Goal: Task Accomplishment & Management: Complete application form

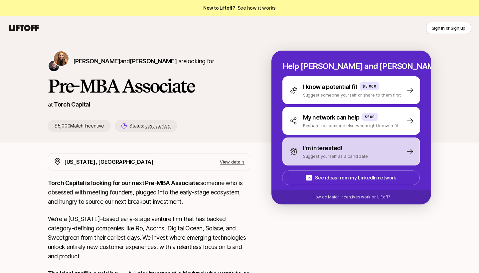
click at [322, 158] on p "Suggest yourself as a candidate" at bounding box center [335, 156] width 65 height 7
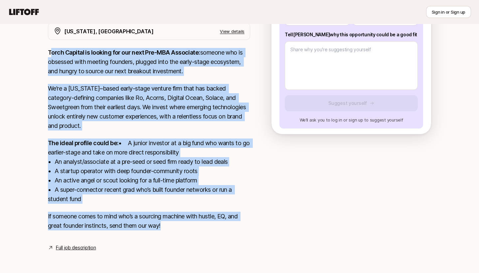
scroll to position [140, 0]
copy div "lore Ipsumdo si ametcon adi eli sedd Eiu-TEM Incididun: utlabor etd ma aliquaen…"
drag, startPoint x: 50, startPoint y: 152, endPoint x: 178, endPoint y: 221, distance: 145.6
click at [178, 221] on div "Torch Capital is looking for our next Pre-MBA Associate: someone who is obsesse…" at bounding box center [149, 143] width 202 height 190
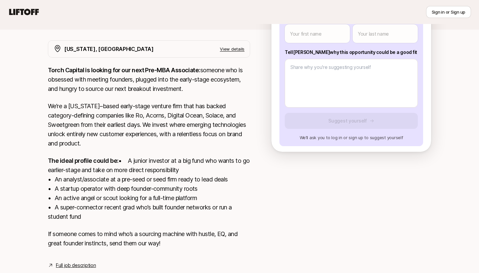
click at [320, 52] on p "Tell [PERSON_NAME] why this opportunity could be a good fit" at bounding box center [351, 52] width 133 height 8
copy p "Tell [PERSON_NAME] why this opportunity could be a good fit"
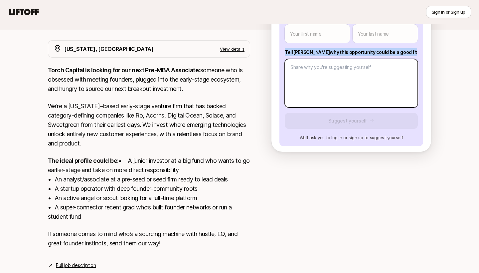
type textarea "x"
click at [347, 85] on body "New to Liftoff? See how it works Sign in or Sign up Sign in or Sign up [PERSON_…" at bounding box center [239, 23] width 479 height 273
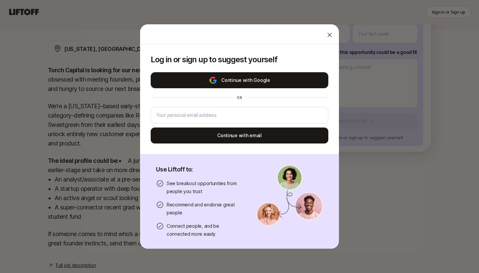
click at [280, 79] on button "Continue with Google" at bounding box center [240, 80] width 178 height 16
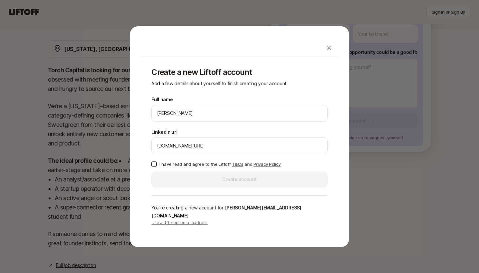
type input "[DOMAIN_NAME][URL]"
click at [153, 166] on button "I have read and agree to the Liftoff T&Cs and Privacy Policy" at bounding box center [153, 163] width 5 height 5
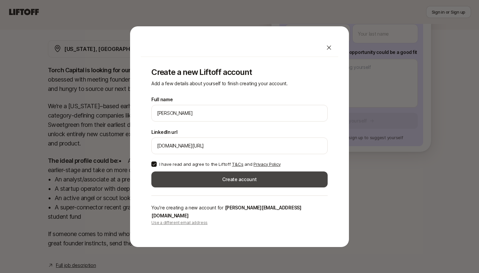
click at [192, 182] on button "Create account" at bounding box center [239, 179] width 176 height 16
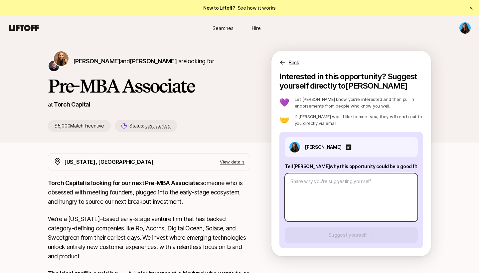
click at [326, 190] on textarea at bounding box center [351, 197] width 133 height 49
type textarea "x"
type textarea "H"
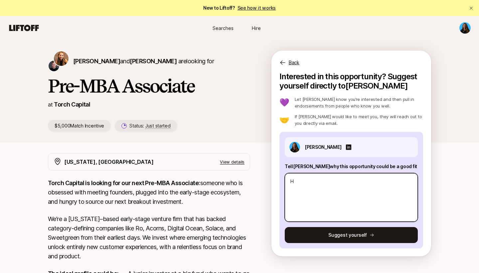
type textarea "x"
type textarea "HI"
type textarea "x"
type textarea "HI"
type textarea "x"
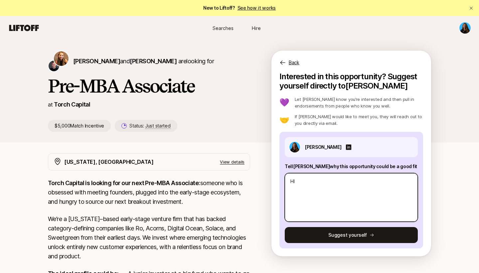
type textarea "HI K"
type textarea "x"
type textarea "HI [PERSON_NAME]"
type textarea "x"
type textarea "HI [PERSON_NAME]"
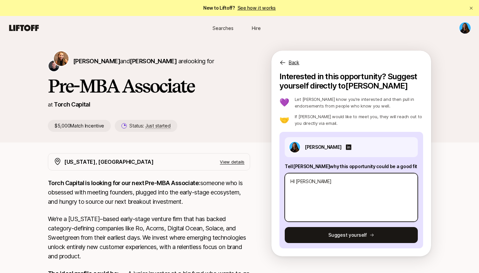
type textarea "x"
type textarea "HI [PERSON_NAME]"
type textarea "x"
type textarea "HI [PERSON_NAME]"
type textarea "x"
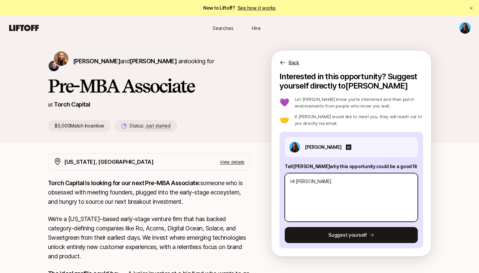
type textarea "HI [PERSON_NAME]!"
type textarea "x"
type textarea "HI [PERSON_NAME]!"
paste textarea "This role feels like a natural extension of what I’ve been doing for years—livi…"
type textarea "x"
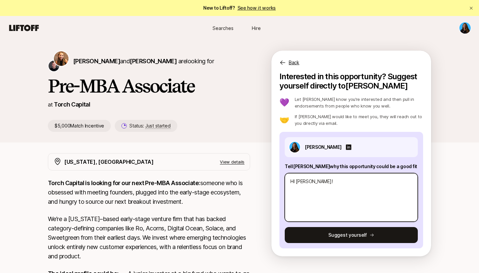
type textarea "HI [PERSON_NAME]! This role feels like a natural extension of what I’ve been do…"
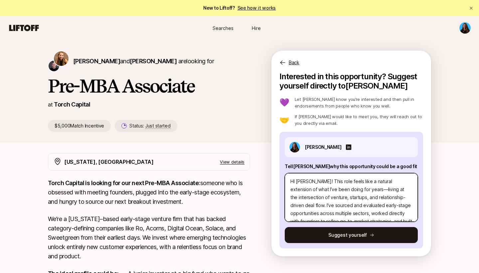
scroll to position [2, 0]
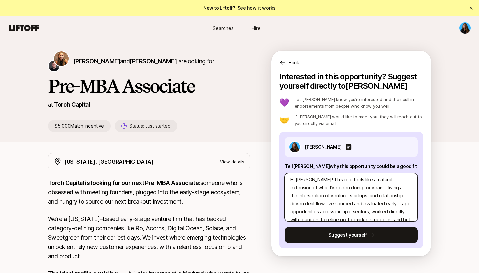
drag, startPoint x: 345, startPoint y: 187, endPoint x: 348, endPoint y: 200, distance: 13.2
click at [345, 187] on textarea "HI [PERSON_NAME]! This role feels like a natural extension of what I’ve been do…" at bounding box center [351, 197] width 133 height 49
type textarea "x"
type textarea "HI [PERSON_NAME]! This role feels like a natural extension of what I’ve been do…"
type textarea "x"
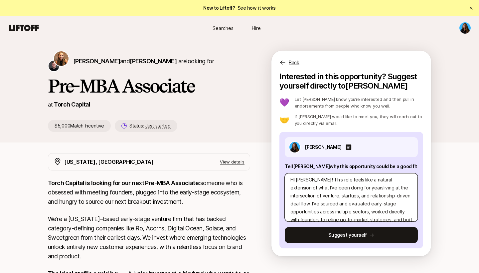
type textarea "HI [PERSON_NAME]! This role feels like a natural extension of what I’ve been do…"
type textarea "x"
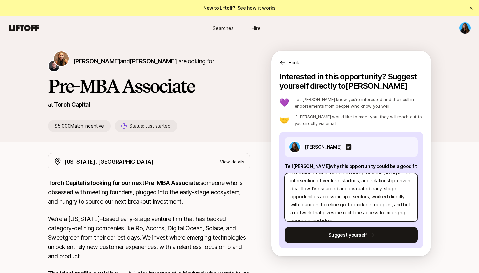
scroll to position [16, 0]
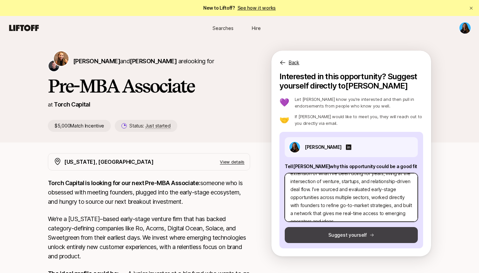
type textarea "HI [PERSON_NAME]! This role feels like a natural extension of what I’ve been do…"
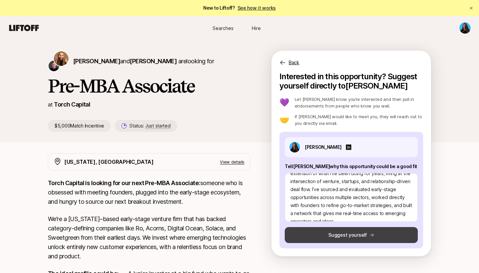
click at [347, 234] on button "Suggest yourself" at bounding box center [351, 235] width 133 height 16
type textarea "x"
